Goal: Information Seeking & Learning: Learn about a topic

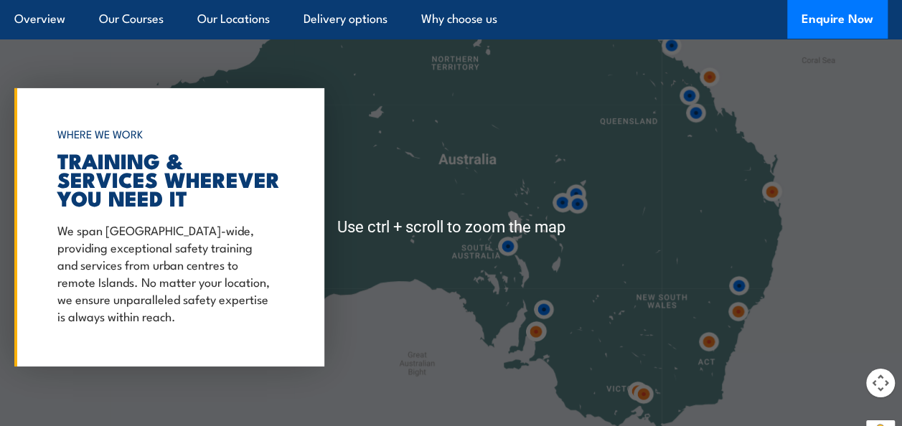
scroll to position [2316, 0]
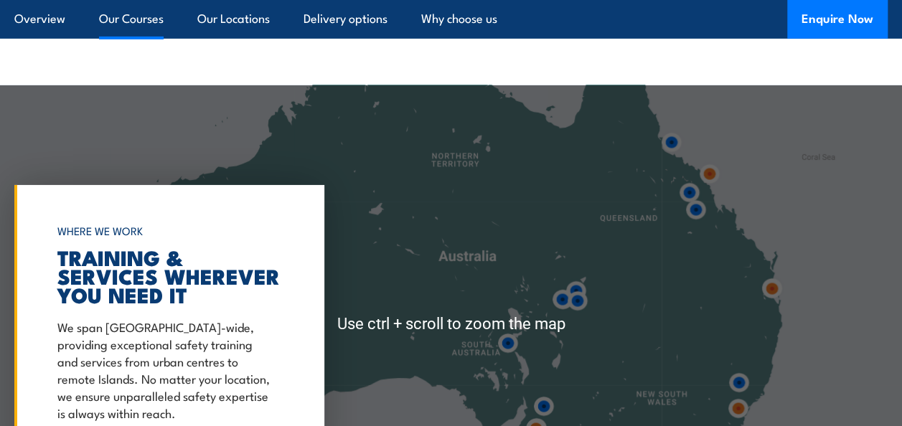
click at [107, 9] on link "Our Courses" at bounding box center [131, 19] width 65 height 38
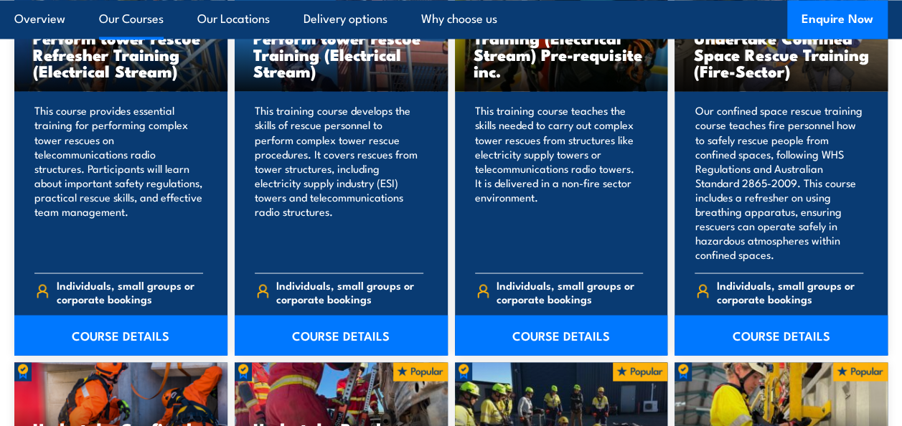
scroll to position [1151, 0]
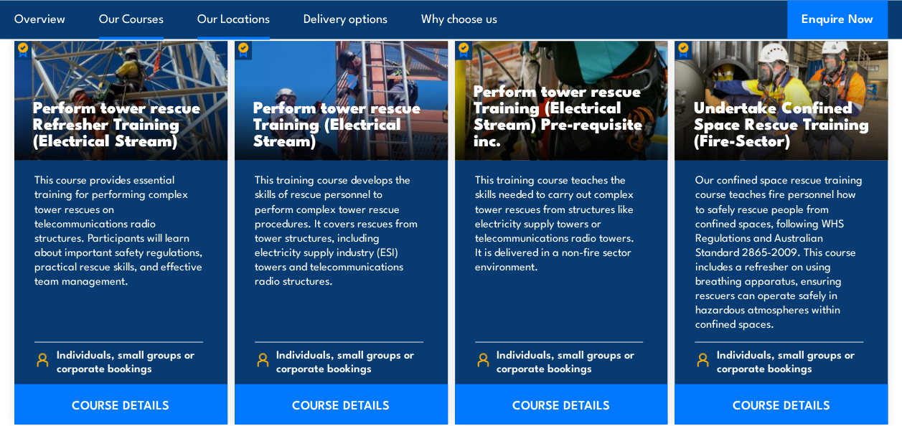
click at [219, 14] on link "Our Locations" at bounding box center [233, 19] width 73 height 38
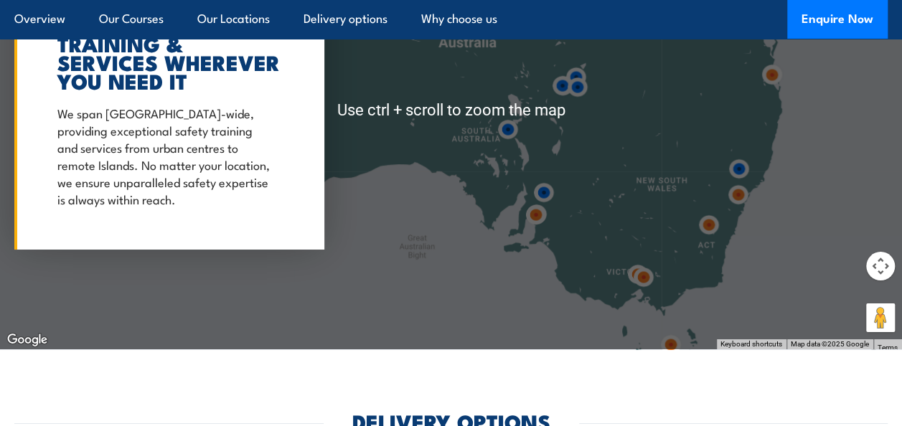
scroll to position [2530, 0]
click at [633, 273] on img at bounding box center [643, 277] width 27 height 27
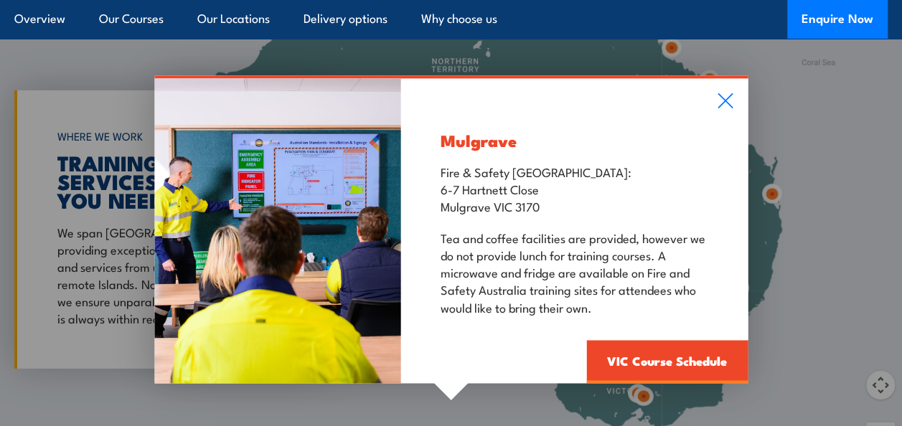
scroll to position [2409, 0]
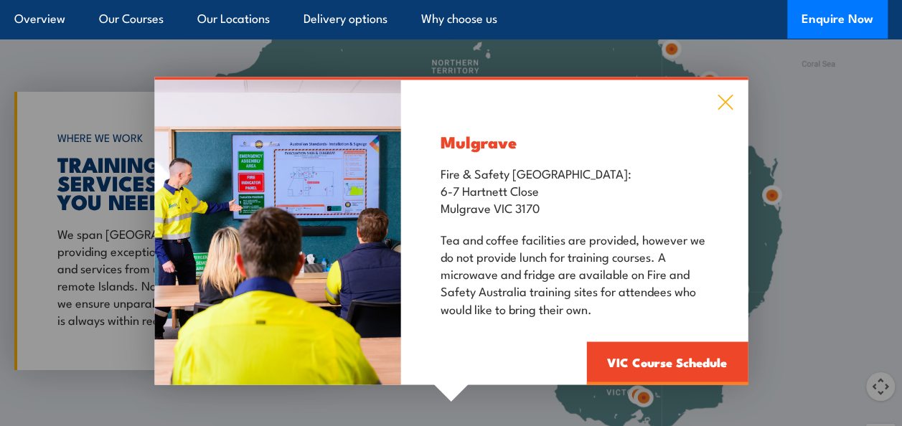
click at [724, 103] on icon at bounding box center [725, 102] width 15 height 15
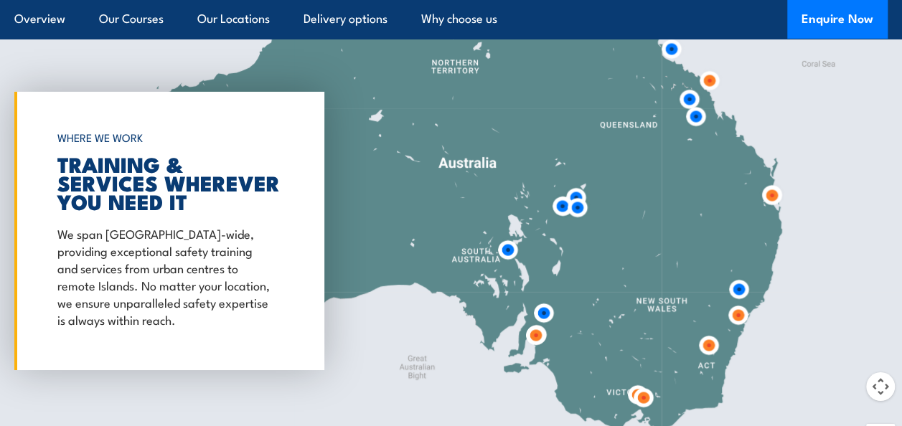
click at [632, 393] on img at bounding box center [643, 398] width 27 height 27
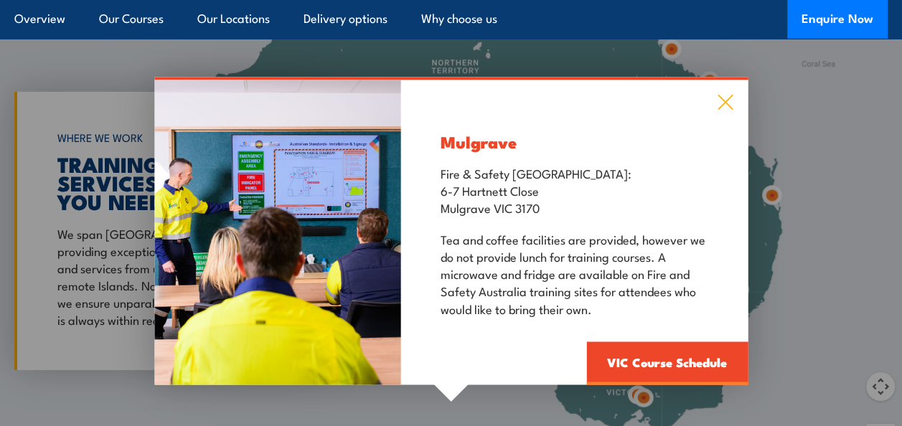
click at [729, 95] on icon at bounding box center [725, 103] width 17 height 16
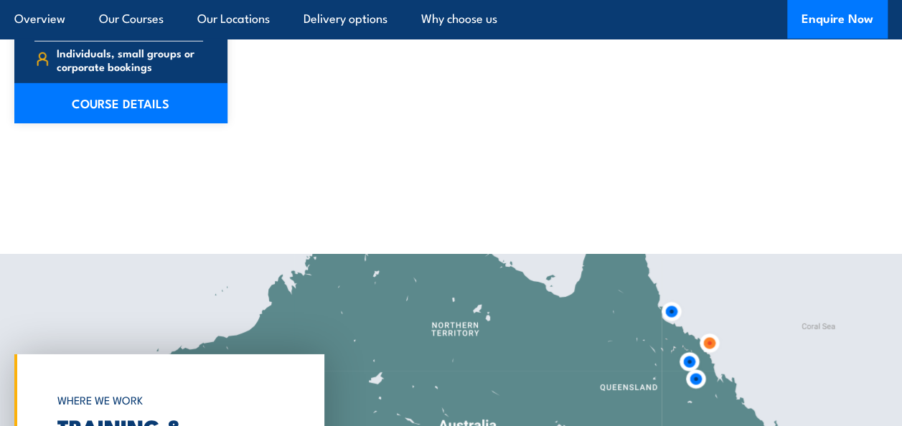
scroll to position [2140, 0]
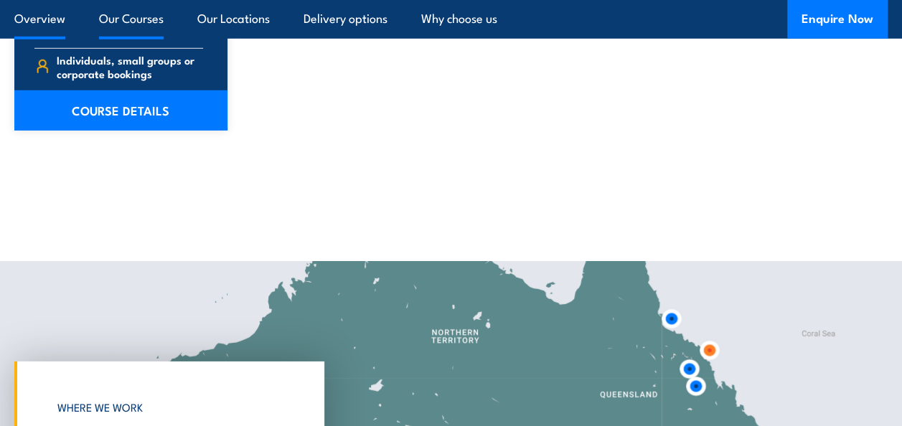
click at [45, 13] on link "Overview" at bounding box center [39, 19] width 51 height 38
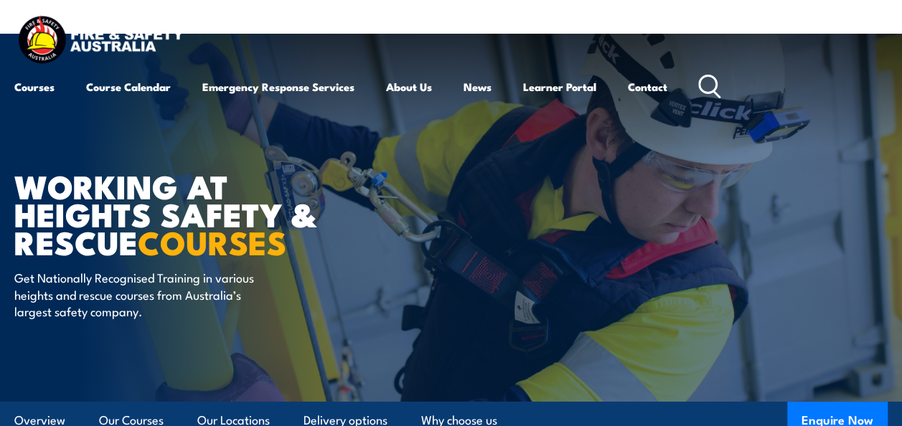
click at [712, 90] on icon at bounding box center [710, 87] width 23 height 24
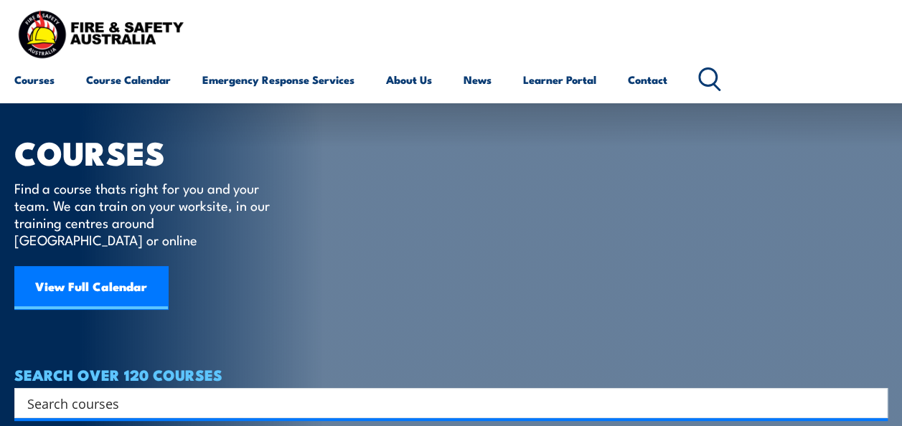
scroll to position [170, 0]
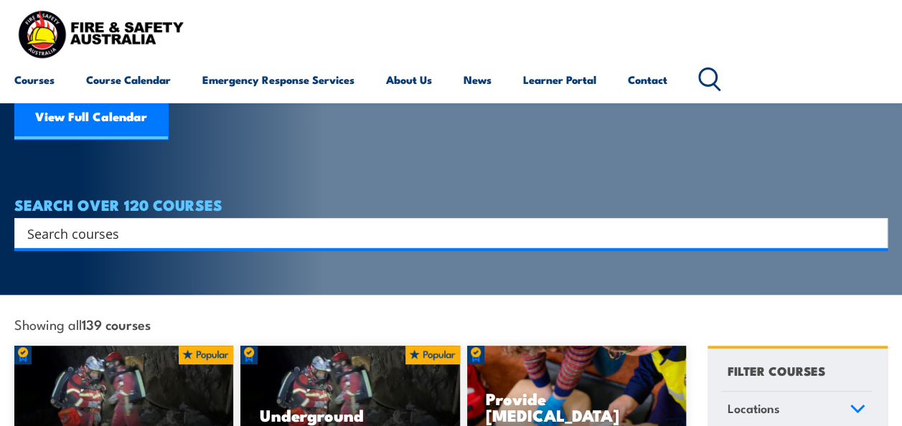
click at [127, 223] on input "Search input" at bounding box center [441, 234] width 829 height 22
type input "HSR"
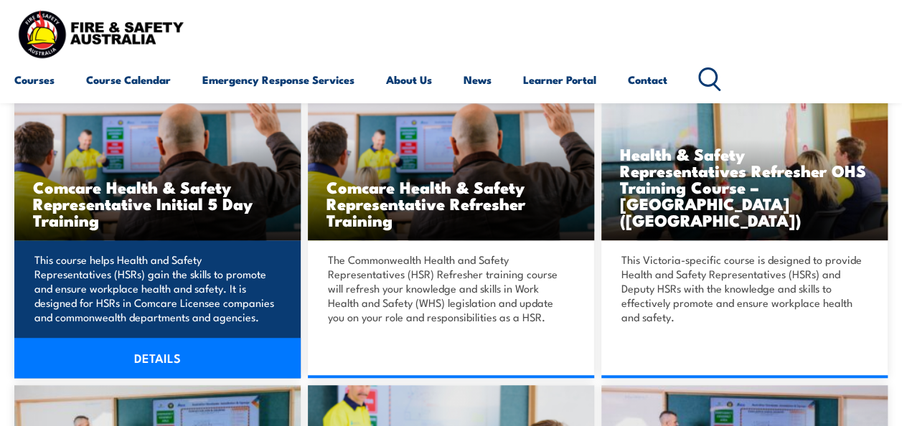
scroll to position [349, 0]
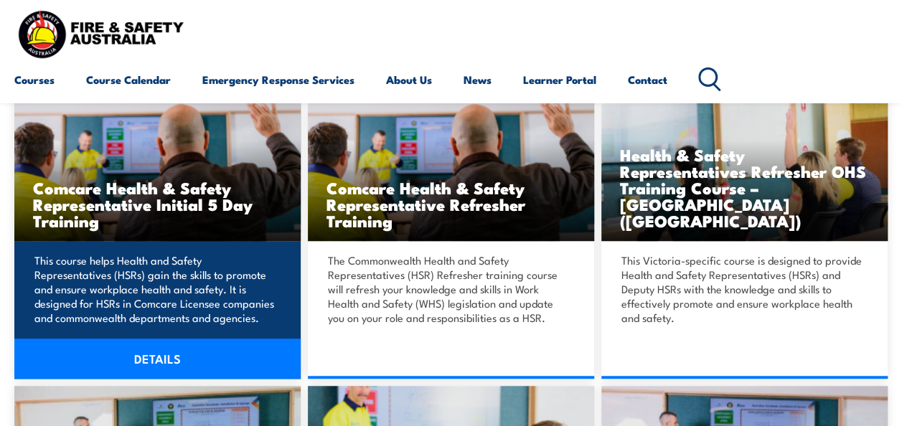
click at [158, 355] on link "DETAILS" at bounding box center [157, 359] width 286 height 40
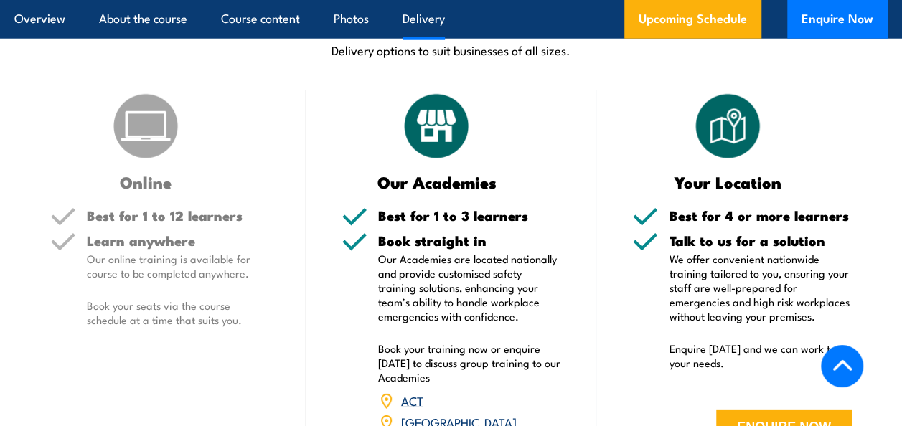
scroll to position [2043, 0]
